Goal: Task Accomplishment & Management: Complete application form

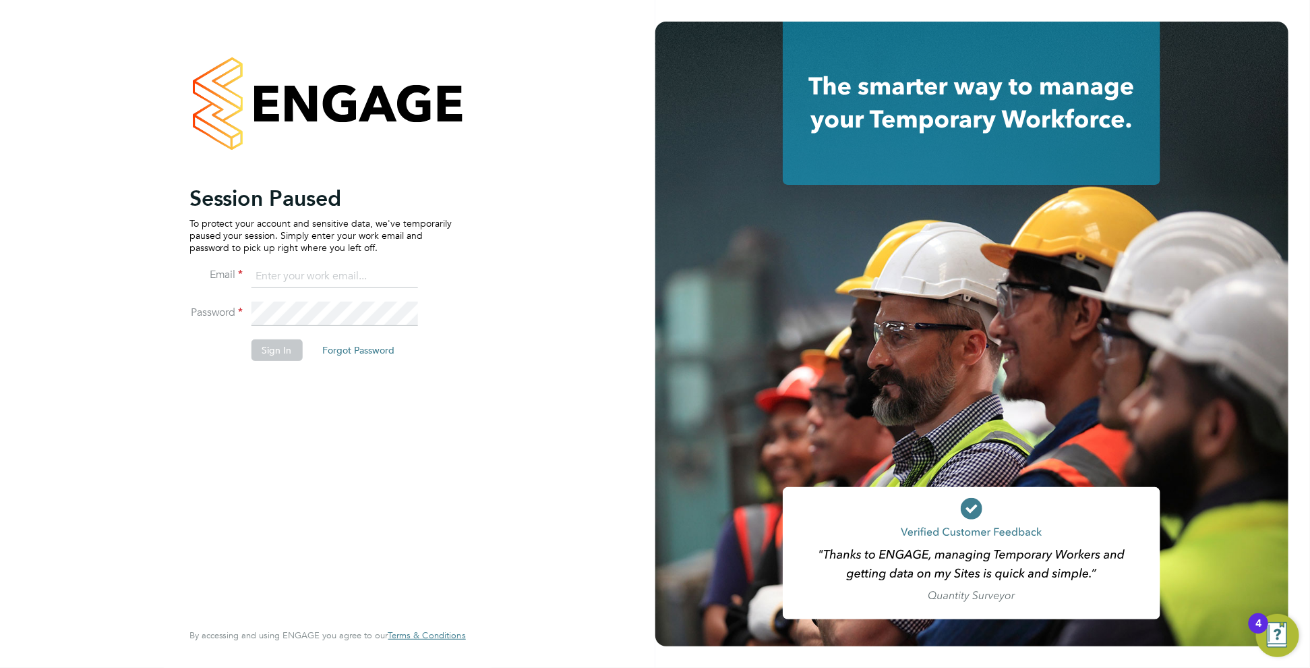
type input "c.carter@oandb.co.uk"
click at [257, 351] on button "Sign In" at bounding box center [277, 350] width 51 height 22
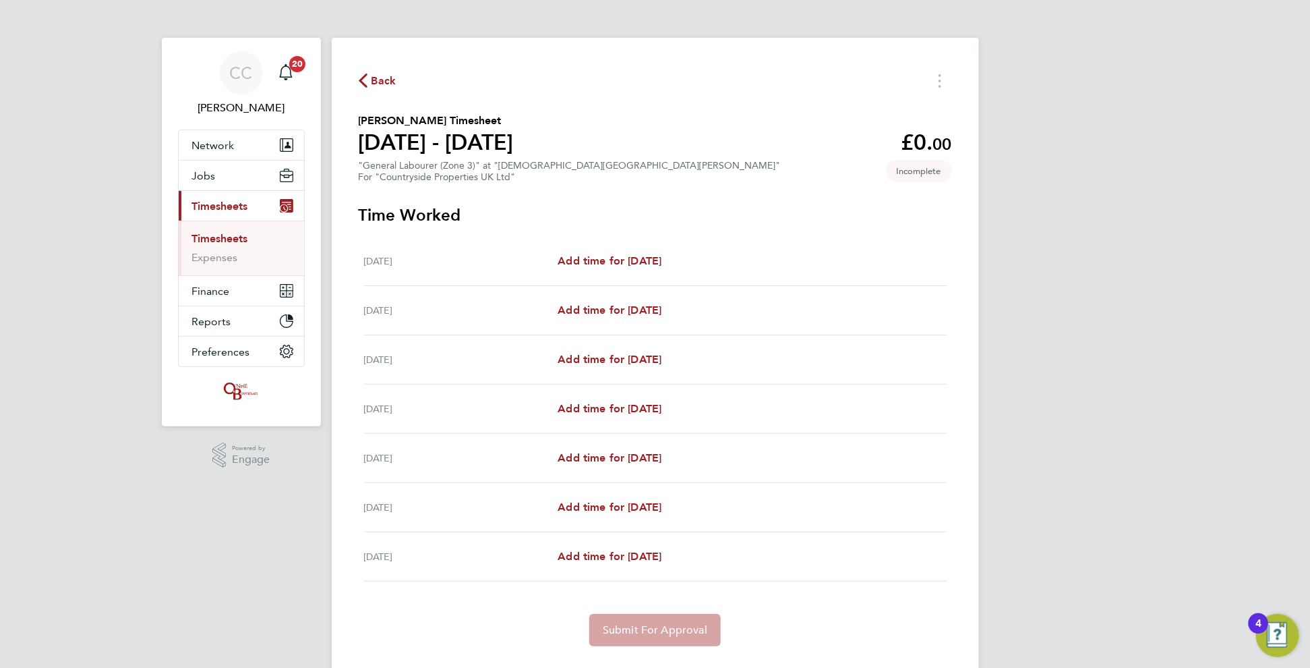
click at [374, 77] on span "Back" at bounding box center [384, 81] width 25 height 16
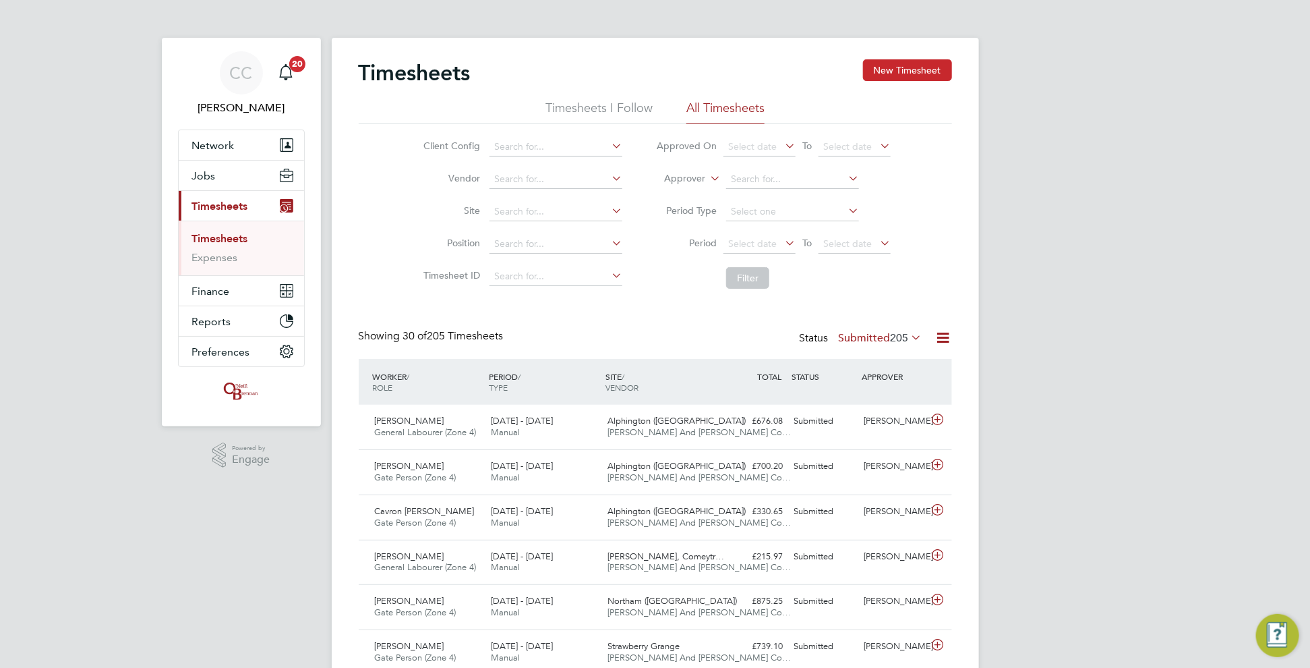
click at [926, 66] on button "New Timesheet" at bounding box center [907, 70] width 89 height 22
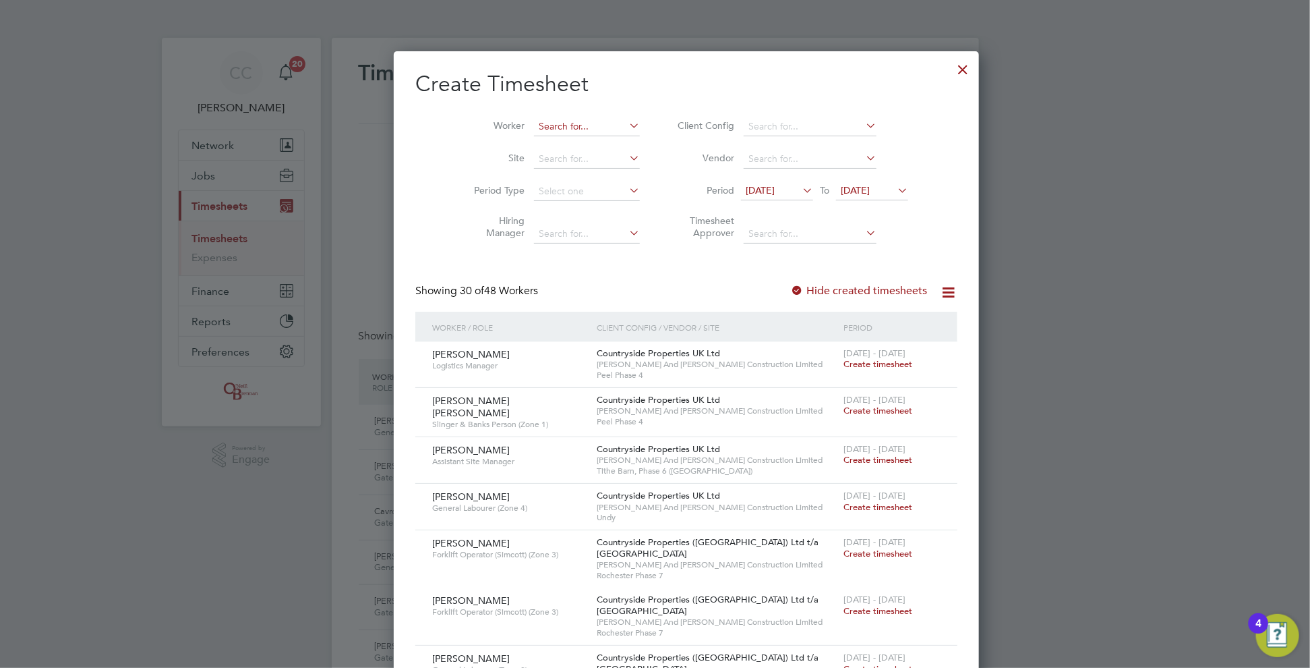
click at [534, 126] on input at bounding box center [587, 126] width 106 height 19
click at [585, 144] on b "Oakton" at bounding box center [602, 144] width 34 height 11
type input "[PERSON_NAME]"
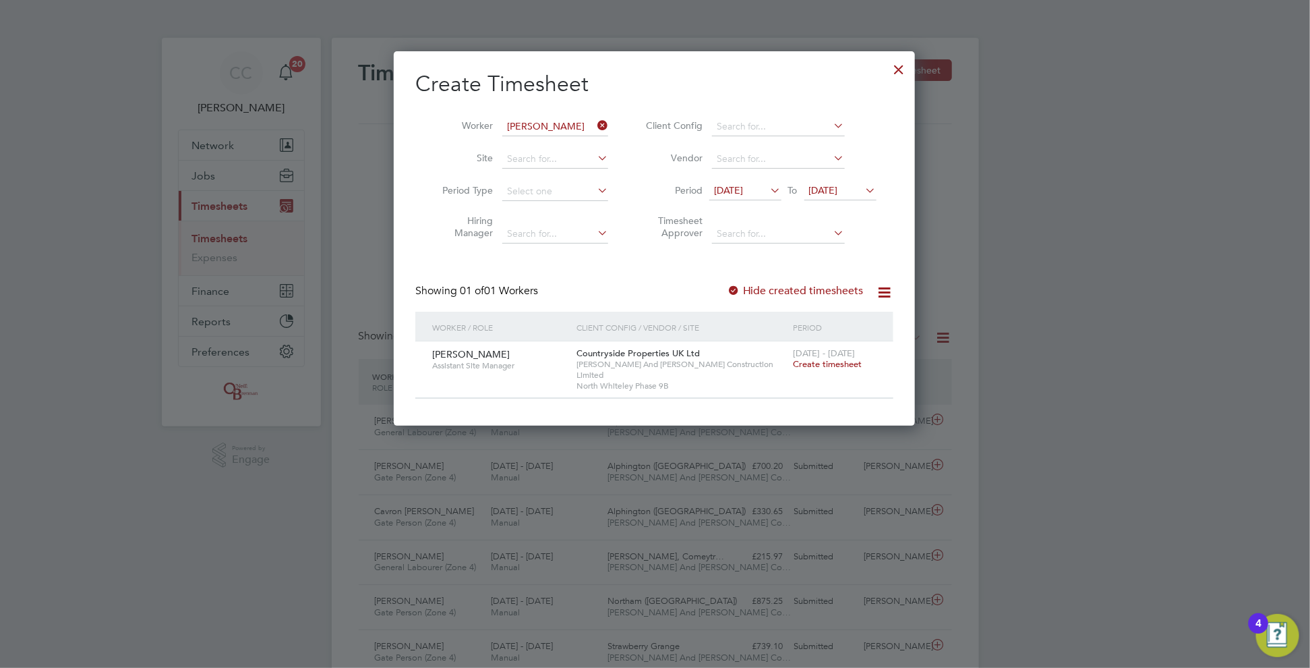
click at [894, 71] on div at bounding box center [900, 66] width 24 height 24
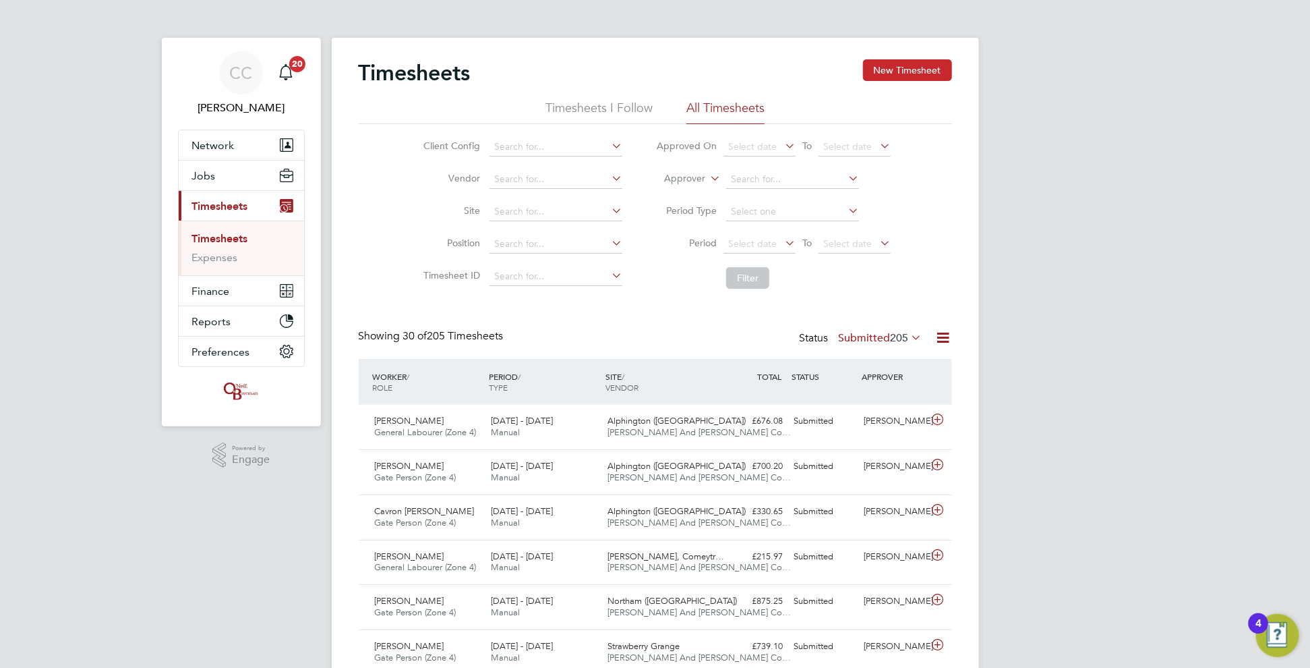
click at [935, 64] on button "New Timesheet" at bounding box center [907, 70] width 89 height 22
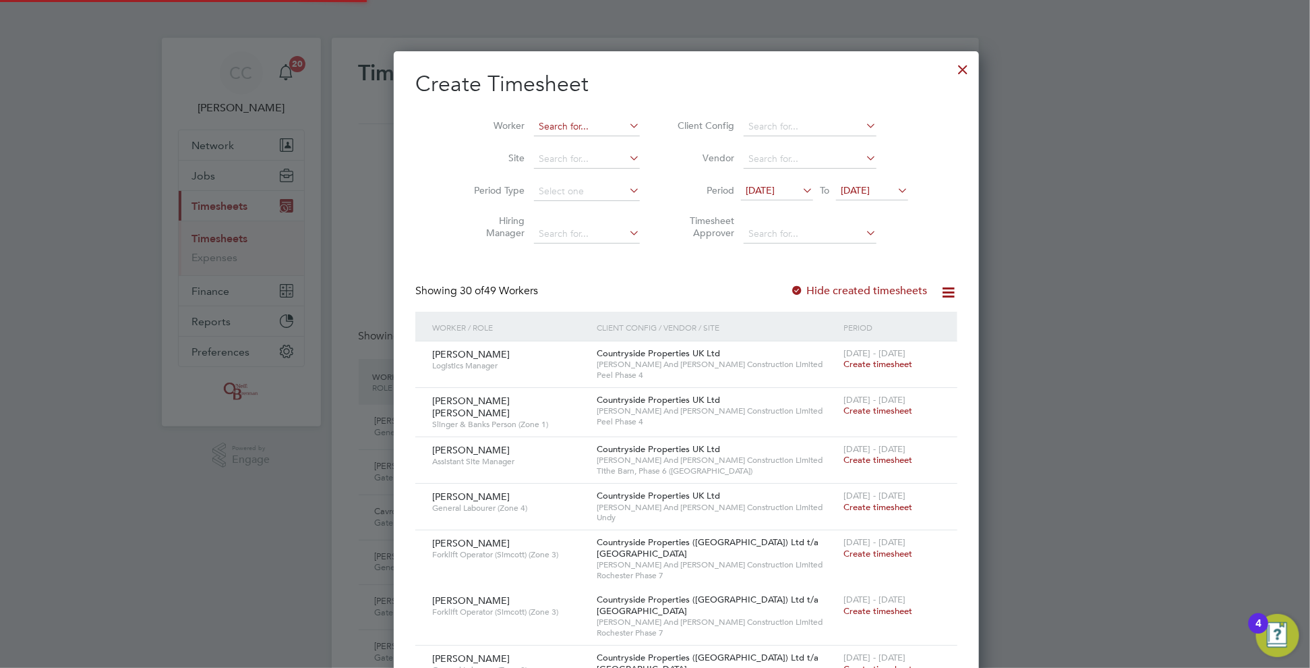
click at [578, 121] on input at bounding box center [587, 126] width 106 height 19
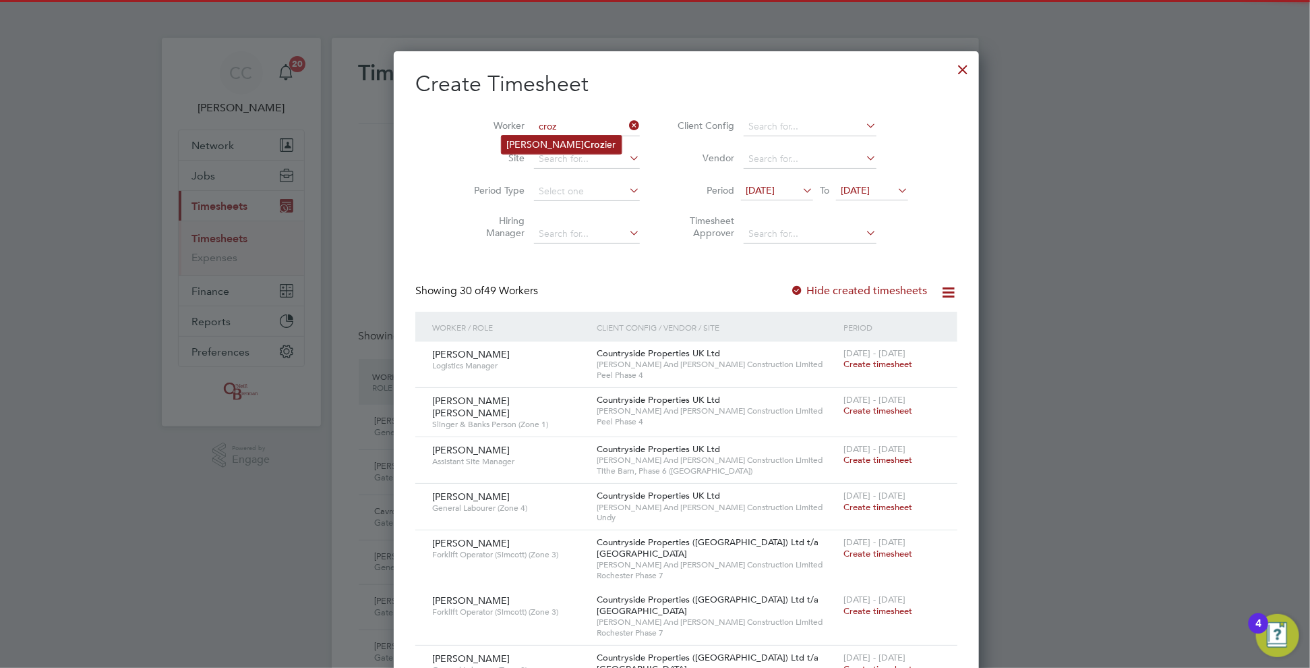
click at [535, 140] on li "[PERSON_NAME]" at bounding box center [562, 145] width 120 height 18
type input "[PERSON_NAME]"
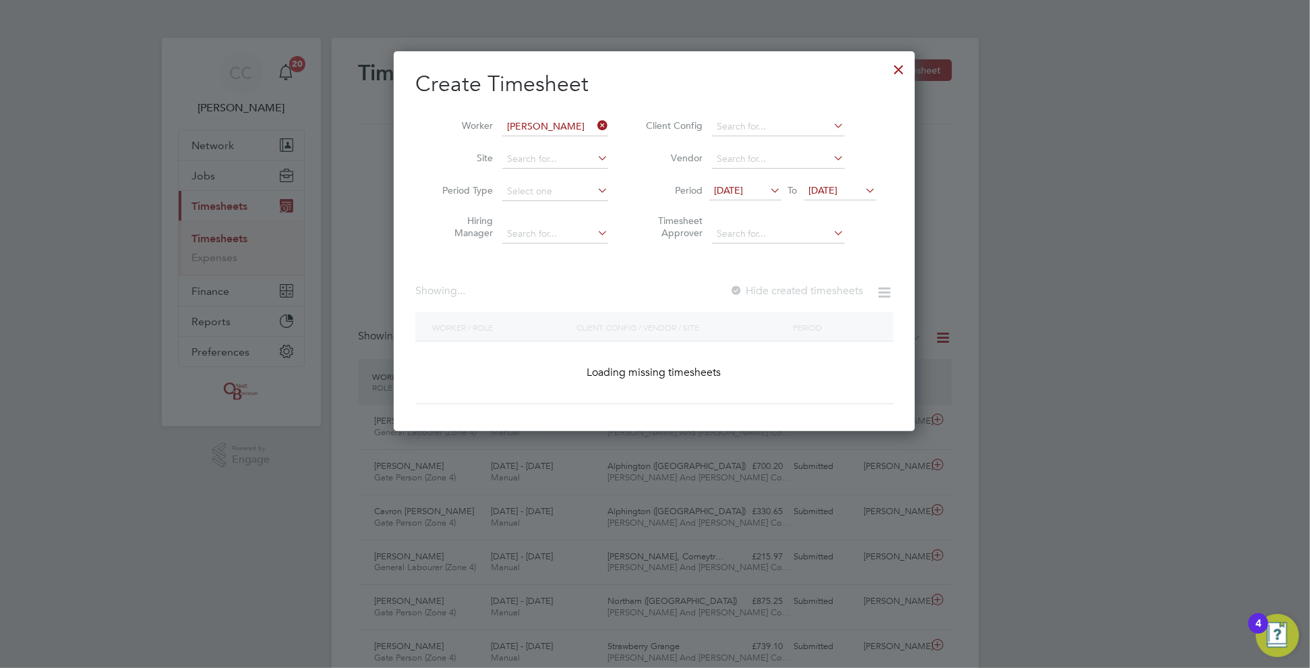
scroll to position [380, 522]
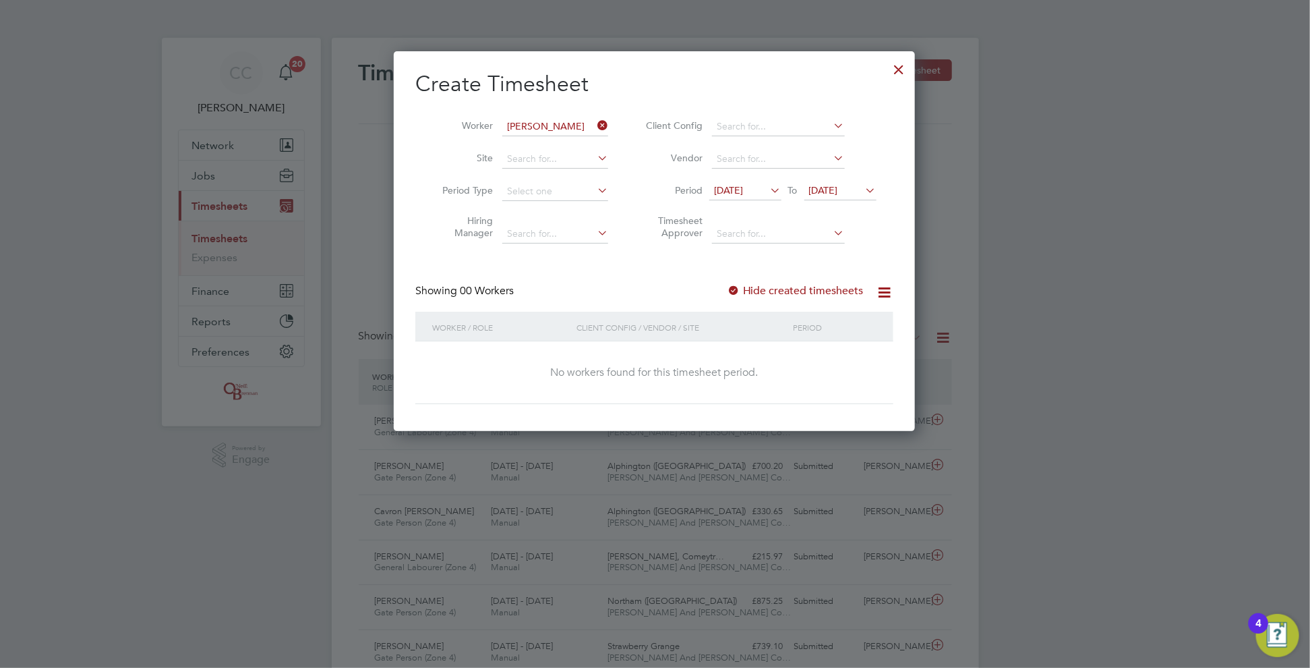
click at [732, 285] on div at bounding box center [733, 291] width 13 height 13
click at [735, 285] on div at bounding box center [733, 291] width 13 height 13
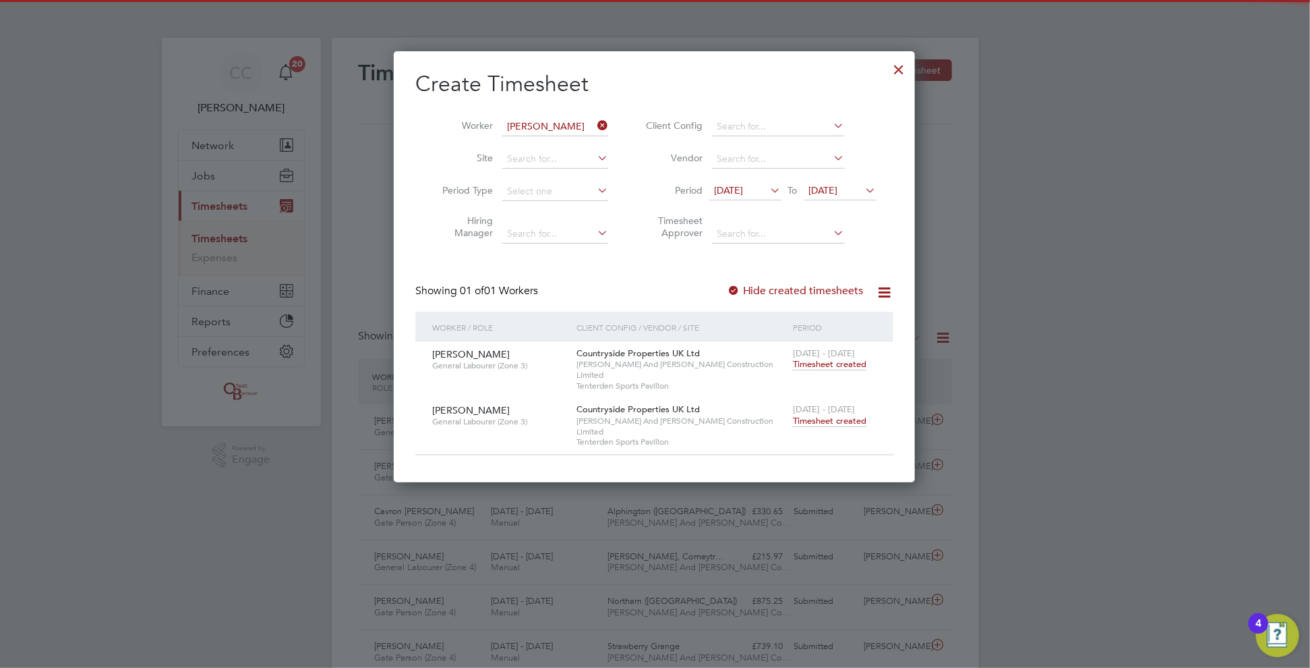
scroll to position [409, 522]
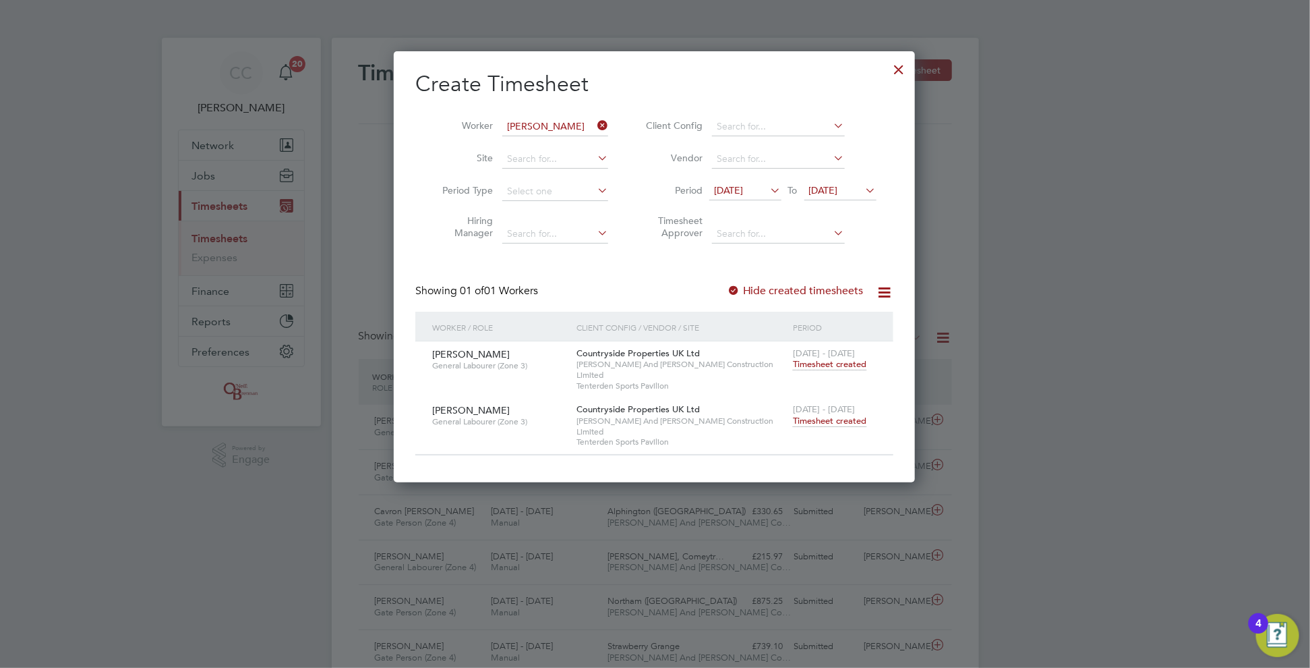
click at [813, 415] on span "Timesheet created" at bounding box center [830, 421] width 74 height 12
